Goal: Transaction & Acquisition: Book appointment/travel/reservation

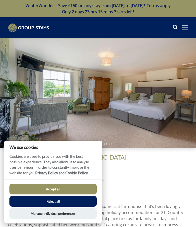
click at [70, 189] on button "Accept all" at bounding box center [52, 189] width 87 height 11
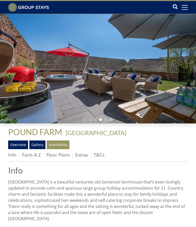
scroll to position [16, 0]
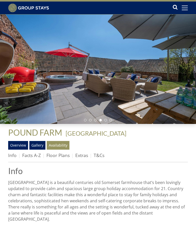
click at [19, 143] on link "Overview" at bounding box center [18, 145] width 20 height 9
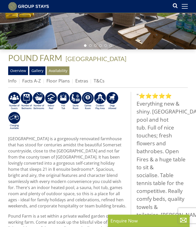
scroll to position [91, 0]
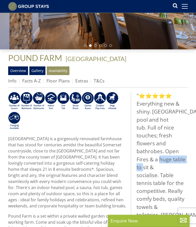
click at [15, 78] on link "Info" at bounding box center [12, 81] width 8 height 6
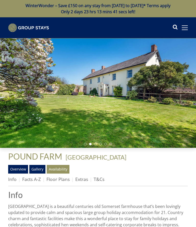
click at [30, 177] on link "Facts A-Z" at bounding box center [31, 179] width 19 height 6
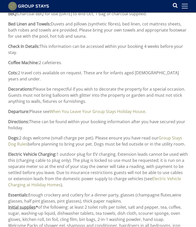
scroll to position [222, 0]
